Goal: Book appointment/travel/reservation

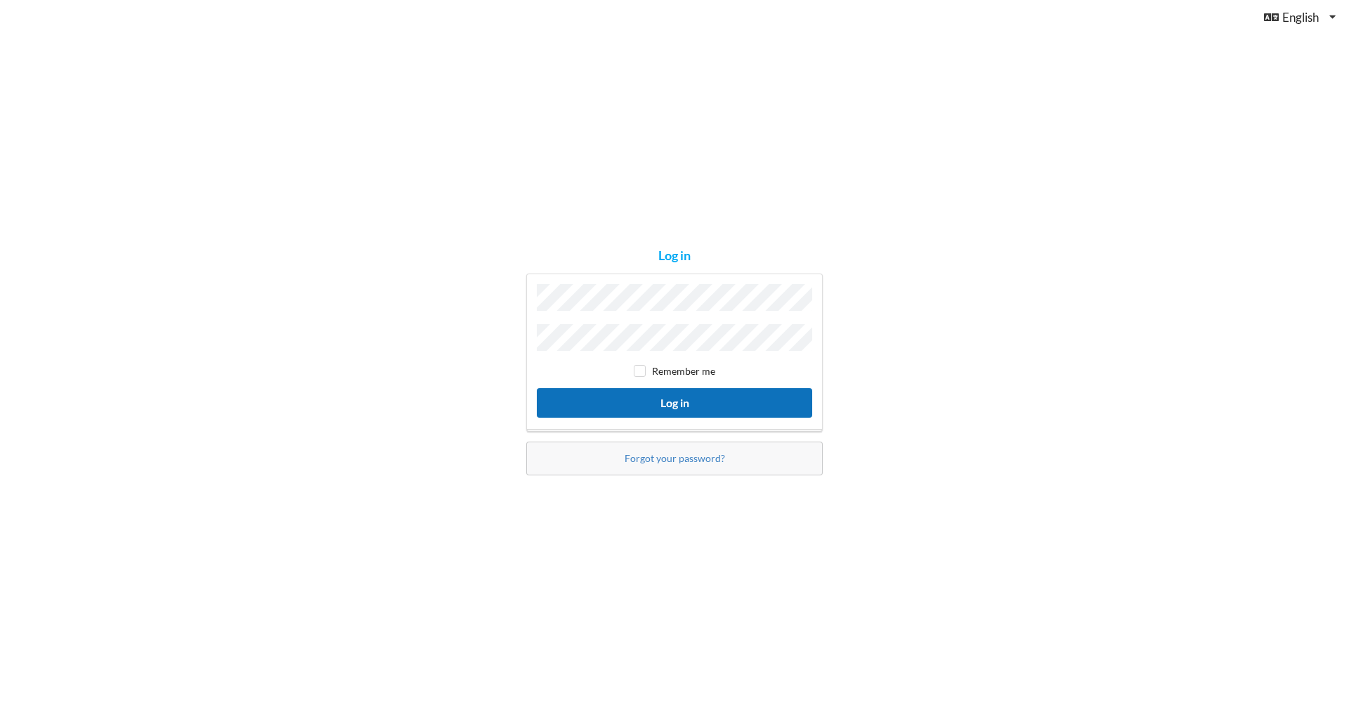
click at [660, 403] on button "Log in" at bounding box center [675, 402] width 276 height 29
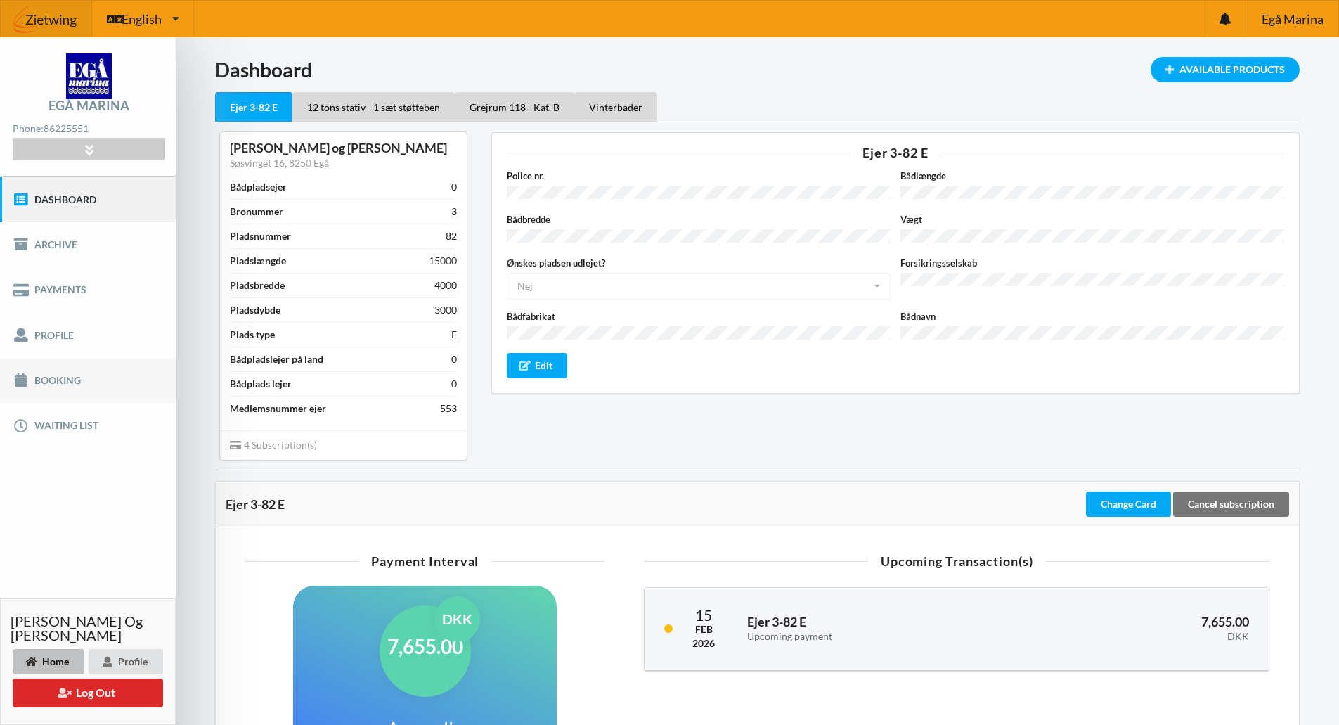
click at [56, 376] on link "Booking" at bounding box center [88, 380] width 176 height 45
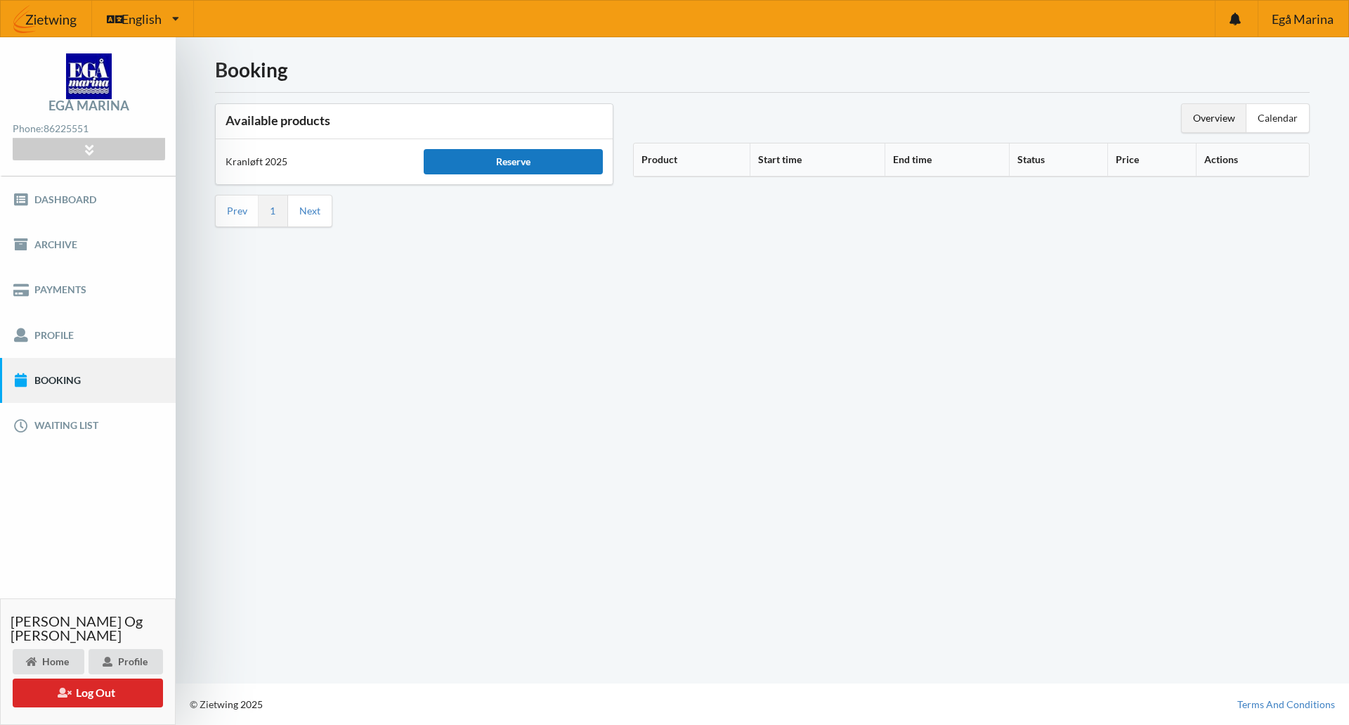
click at [512, 158] on div "Reserve" at bounding box center [513, 161] width 179 height 25
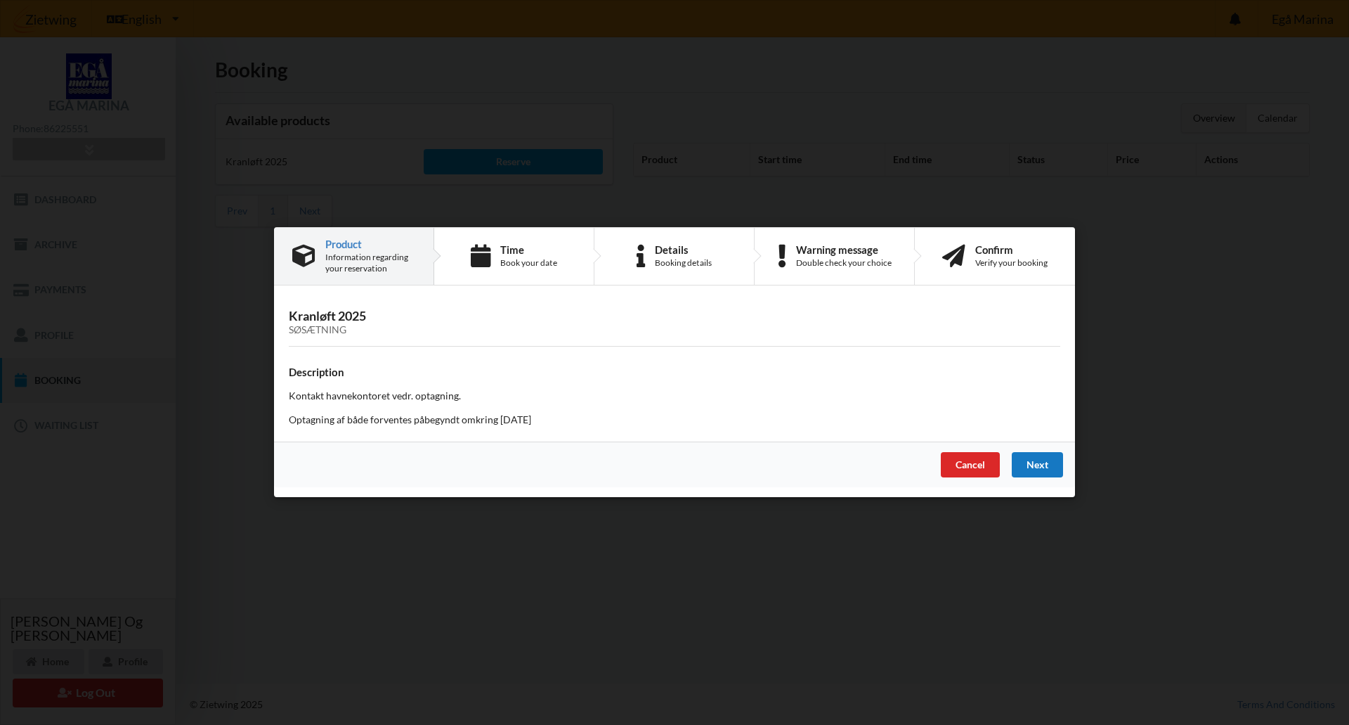
click at [1042, 461] on div "Next" at bounding box center [1037, 465] width 51 height 25
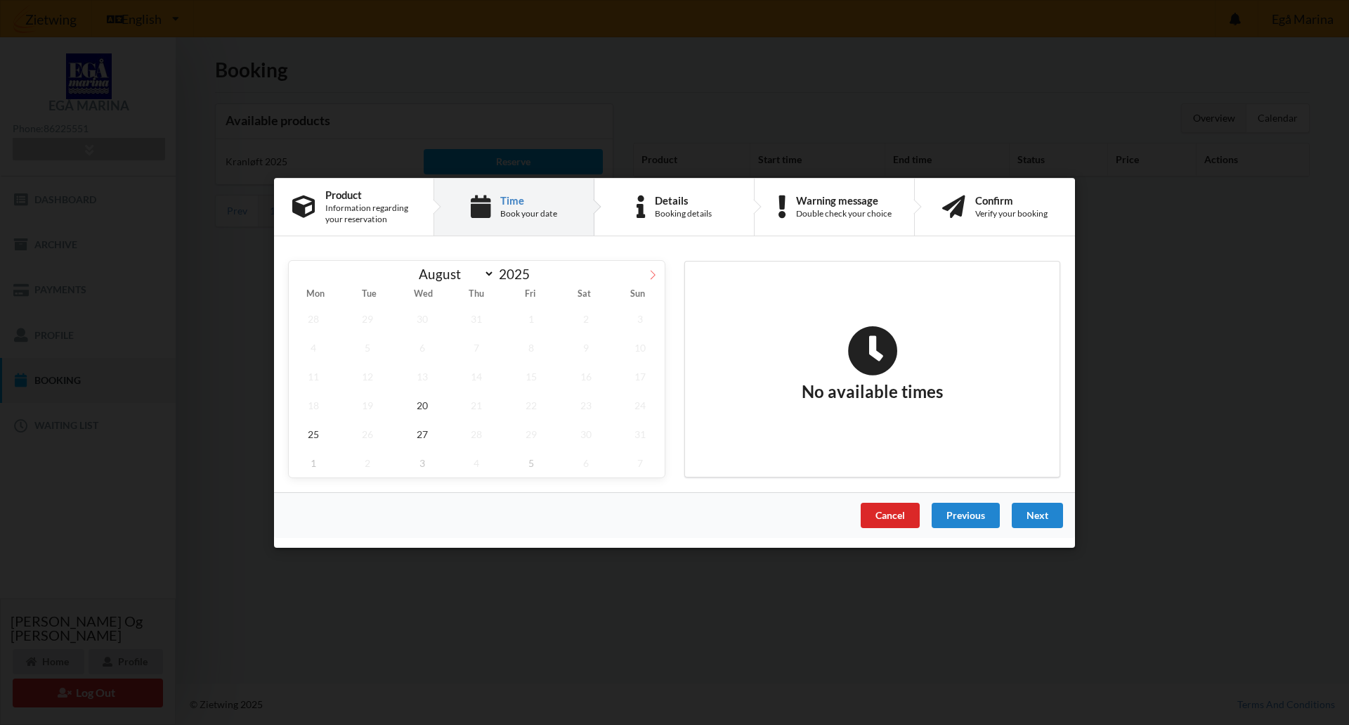
click at [652, 275] on icon at bounding box center [653, 274] width 10 height 10
click at [653, 271] on icon at bounding box center [653, 274] width 10 height 10
click at [299, 272] on icon at bounding box center [301, 274] width 10 height 10
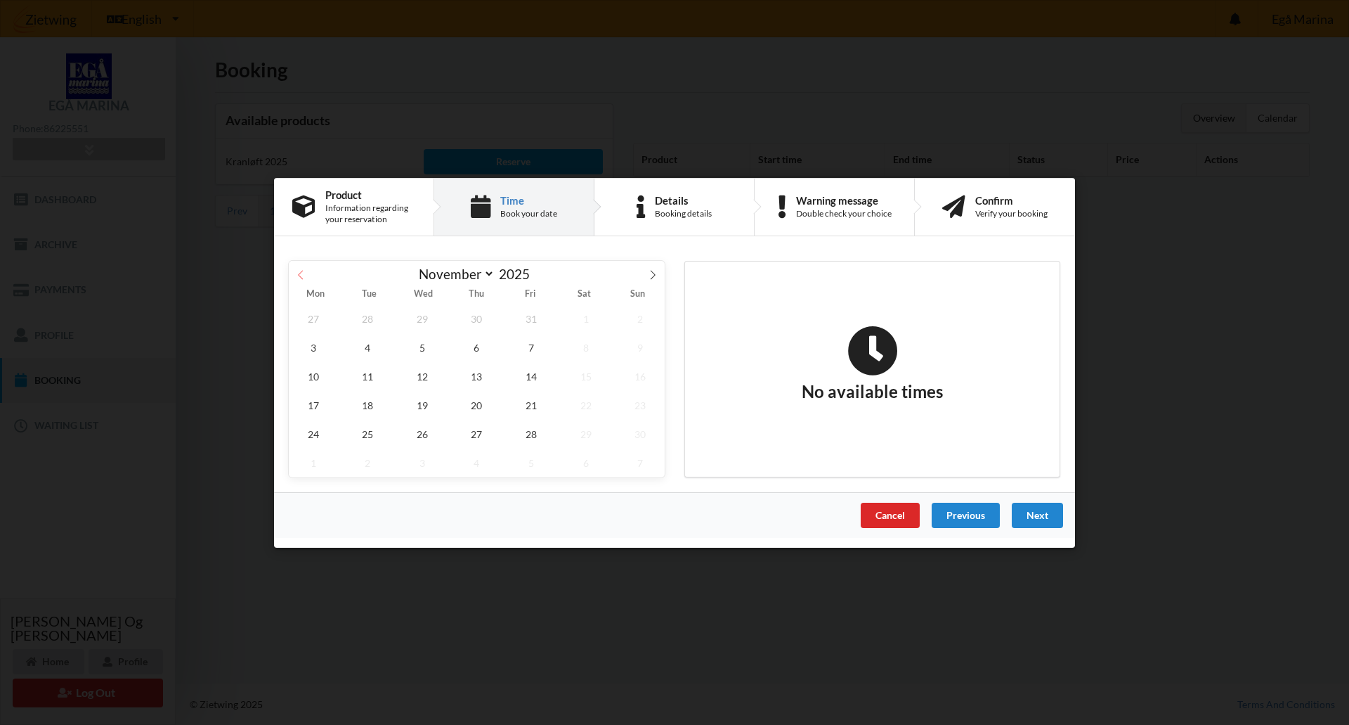
click at [302, 275] on icon at bounding box center [301, 274] width 10 height 10
click at [300, 276] on icon at bounding box center [301, 274] width 10 height 10
click at [649, 273] on icon at bounding box center [653, 274] width 10 height 10
select select "9"
click at [529, 344] on span "10" at bounding box center [531, 346] width 49 height 29
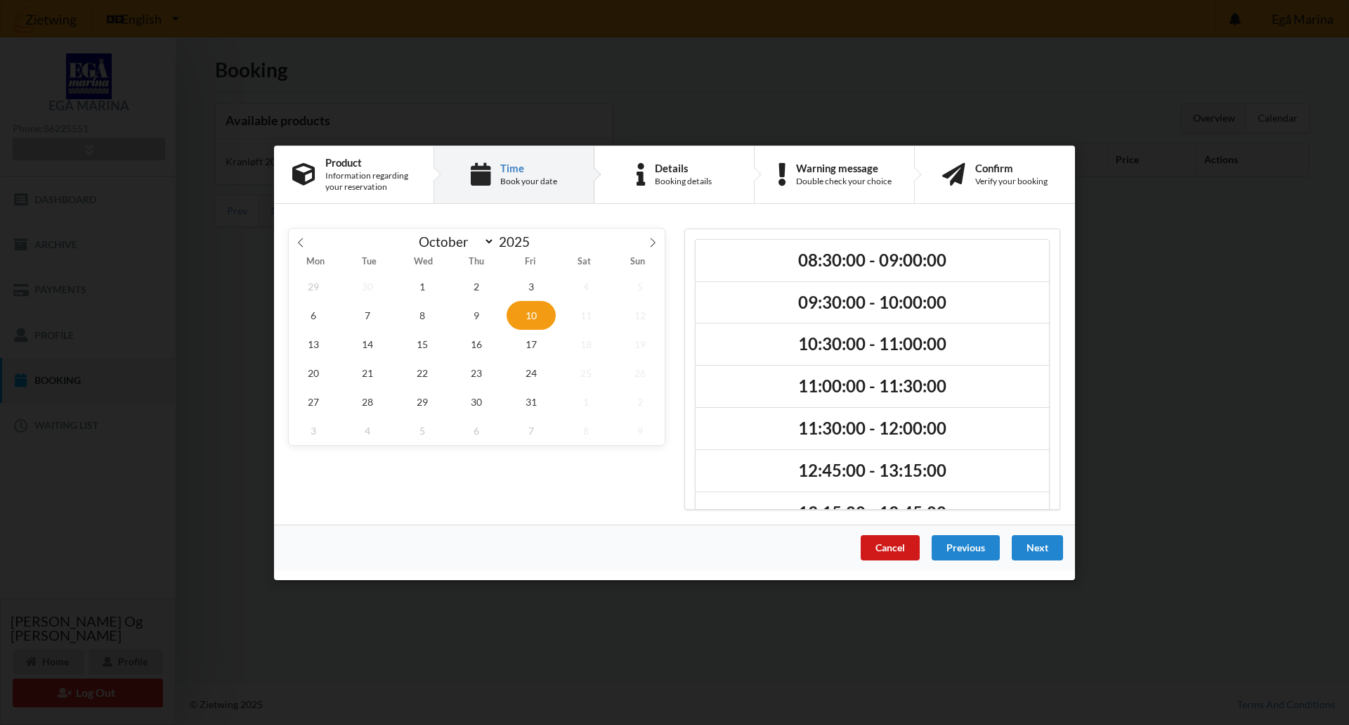
click at [887, 548] on div "Cancel" at bounding box center [890, 546] width 59 height 25
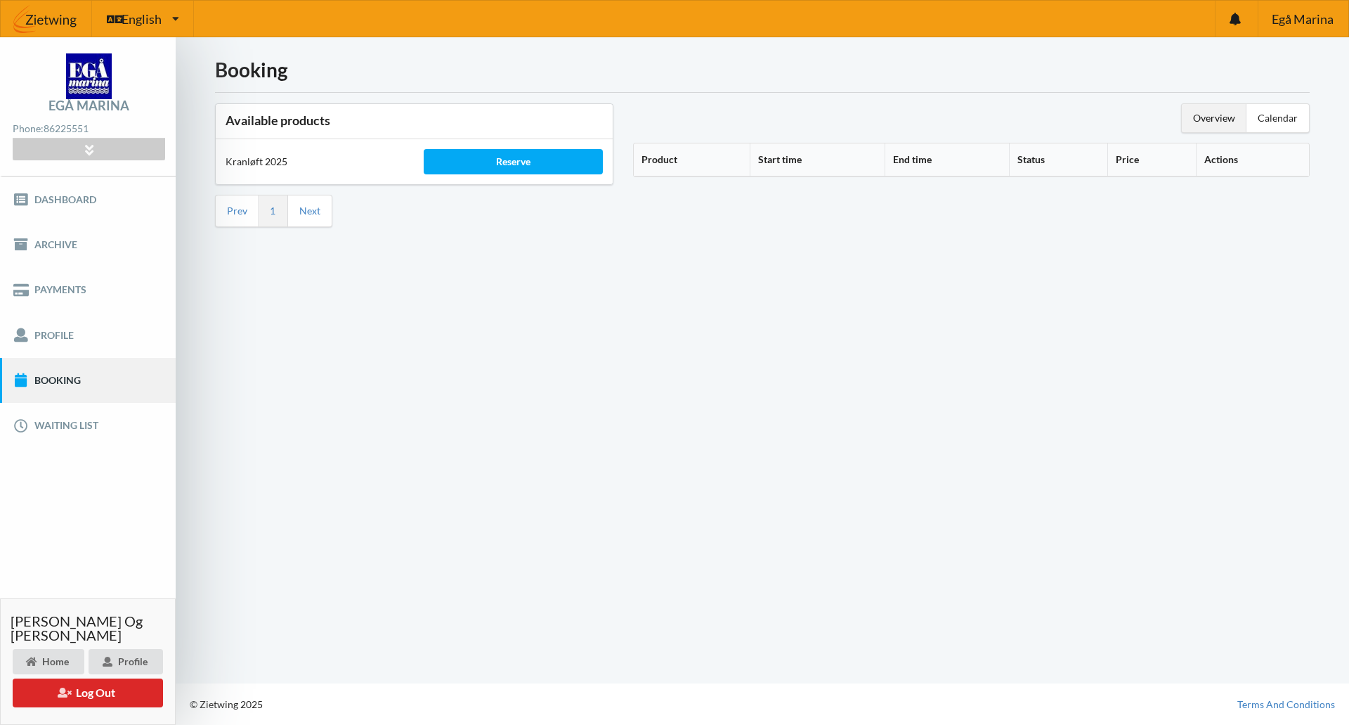
click at [798, 379] on div "Booking Available products Kranløft 2025 Reserve Prev 1 Next Overview Calendar …" at bounding box center [763, 360] width 1174 height 646
